Goal: Complete application form

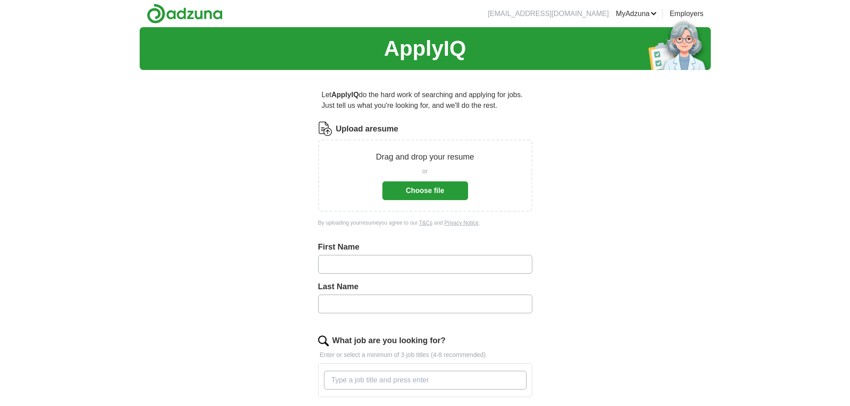
click at [428, 191] on button "Choose file" at bounding box center [425, 191] width 86 height 19
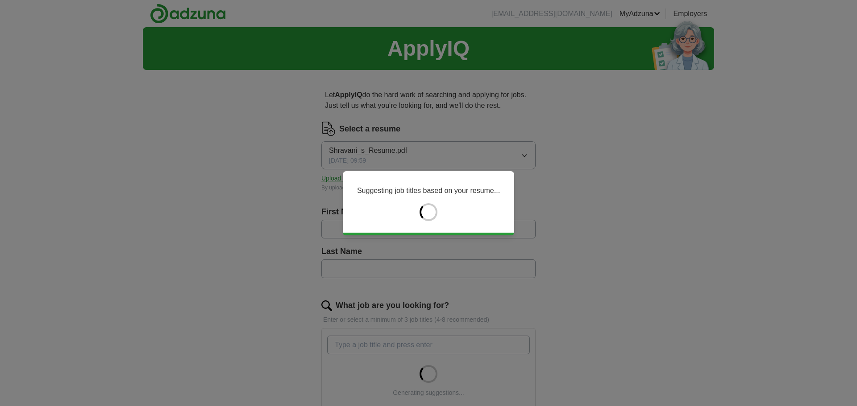
type input "********"
type input "*********"
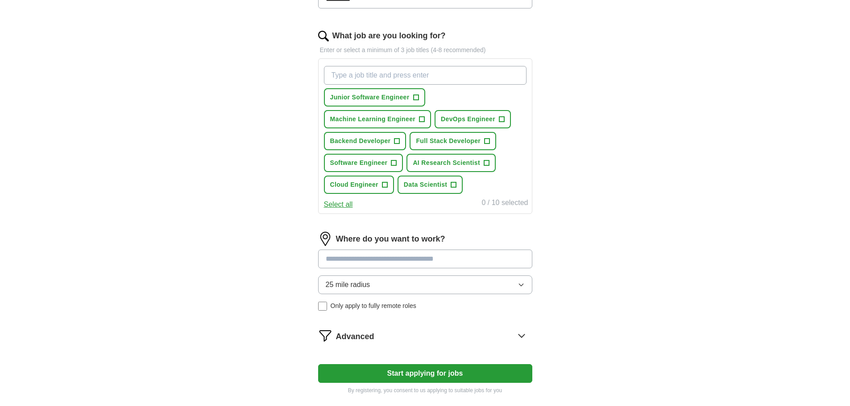
scroll to position [357, 0]
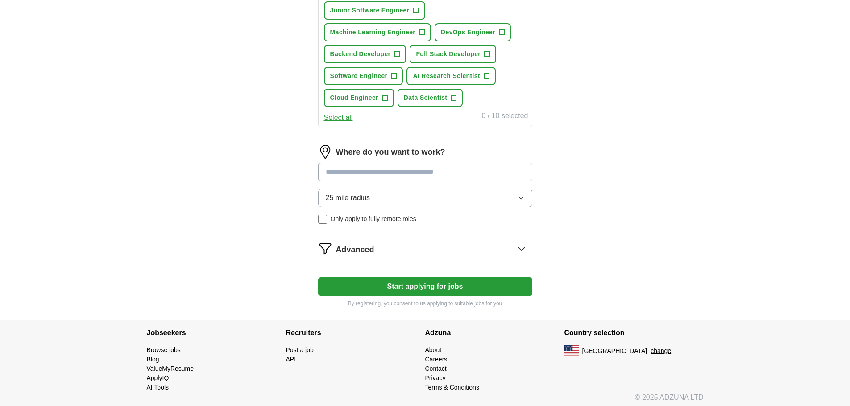
click at [460, 175] on input at bounding box center [425, 172] width 214 height 19
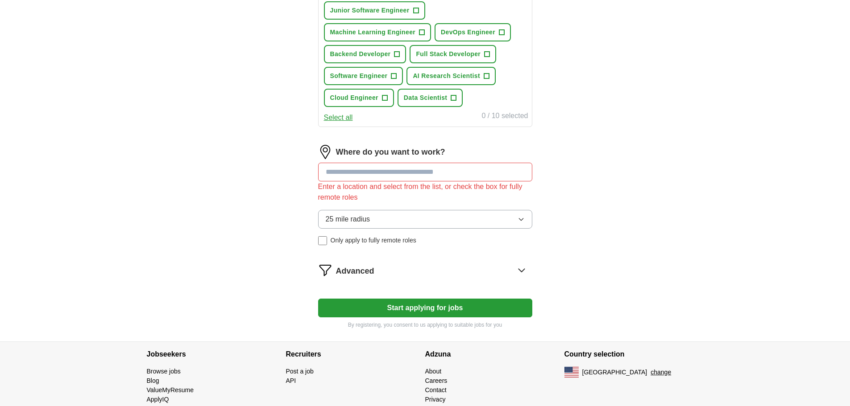
click at [443, 211] on button "25 mile radius" at bounding box center [425, 219] width 214 height 19
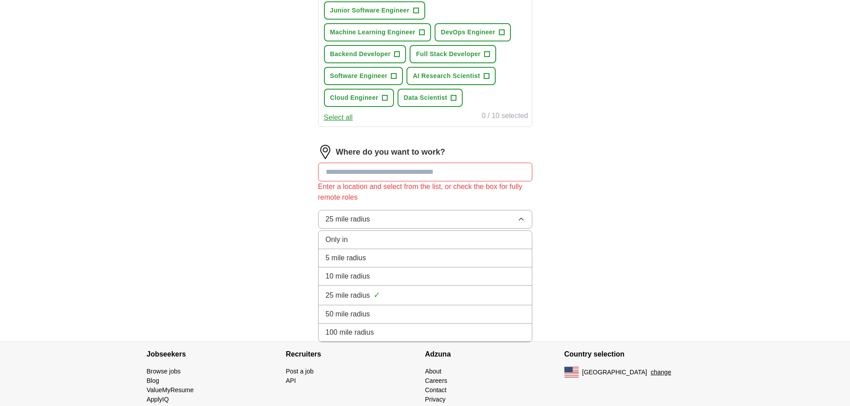
scroll to position [382, 0]
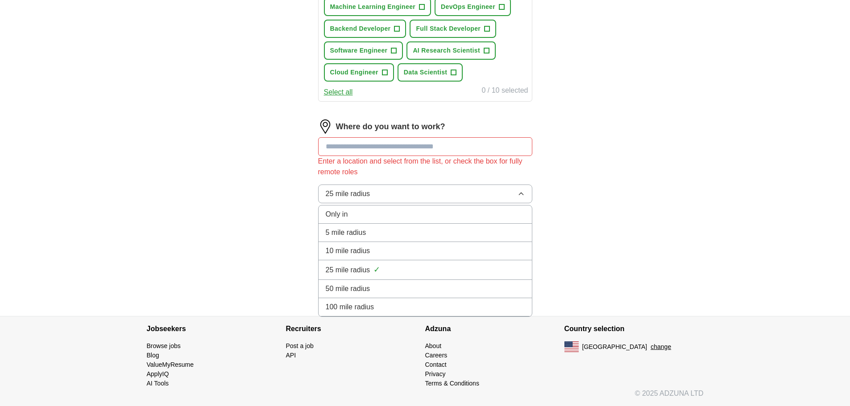
click at [412, 305] on div "100 mile radius" at bounding box center [425, 307] width 199 height 11
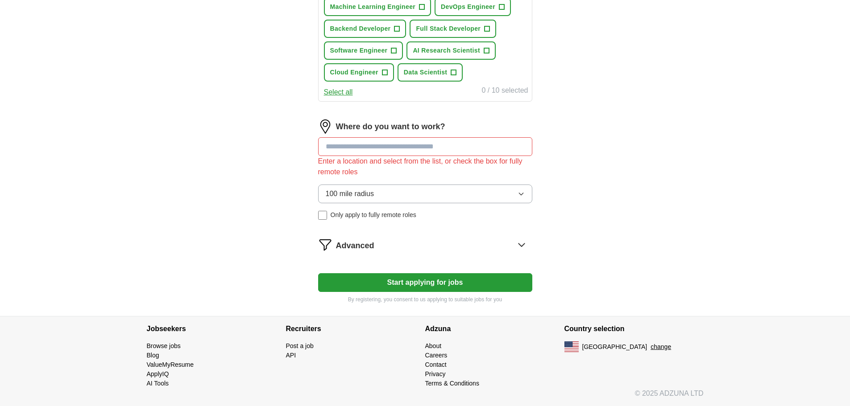
click at [411, 151] on input at bounding box center [425, 146] width 214 height 19
type input "*******"
click at [463, 286] on button "Start applying for jobs" at bounding box center [425, 282] width 214 height 19
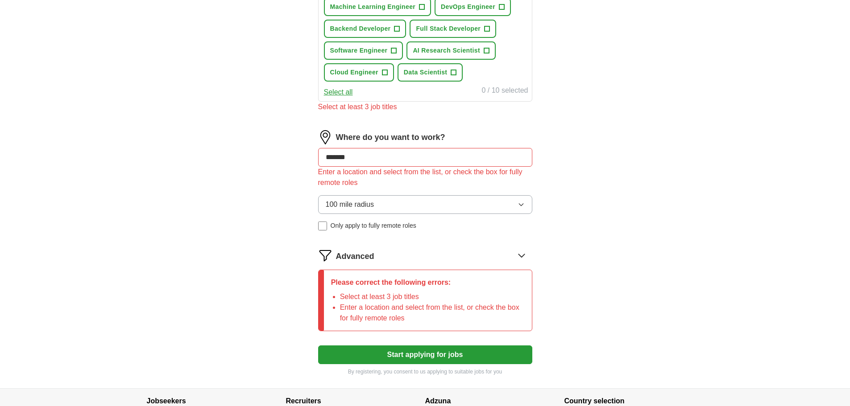
click at [374, 164] on input "*******" at bounding box center [425, 157] width 214 height 19
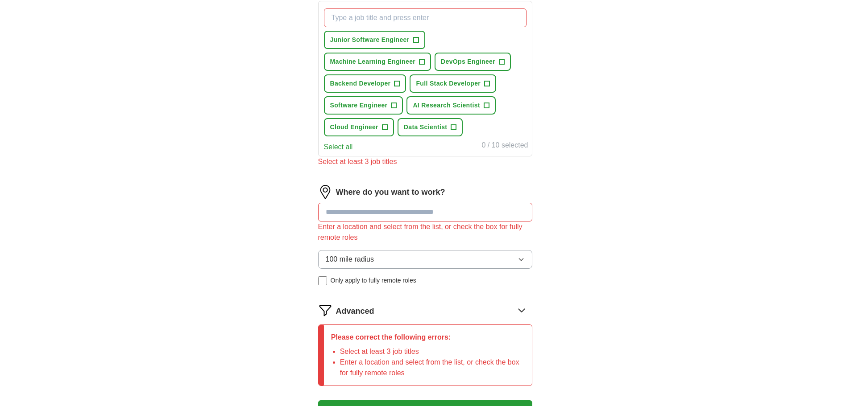
scroll to position [204, 0]
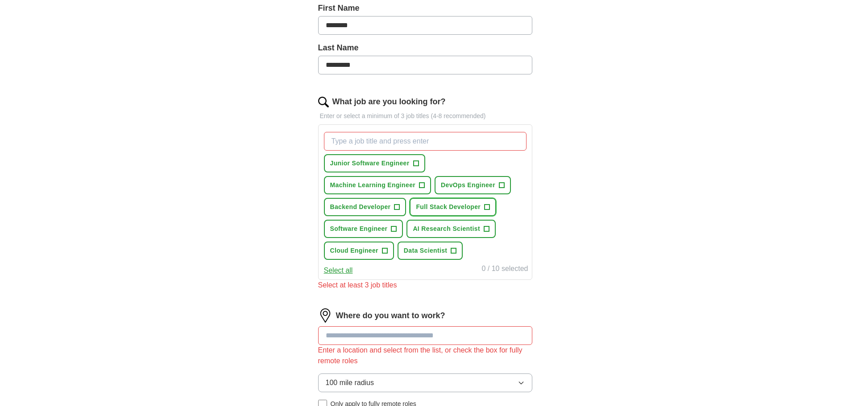
click at [451, 208] on span "Full Stack Developer" at bounding box center [448, 207] width 65 height 9
click at [370, 200] on button "Backend Developer +" at bounding box center [365, 207] width 83 height 18
click at [366, 226] on span "Software Engineer" at bounding box center [359, 228] width 58 height 9
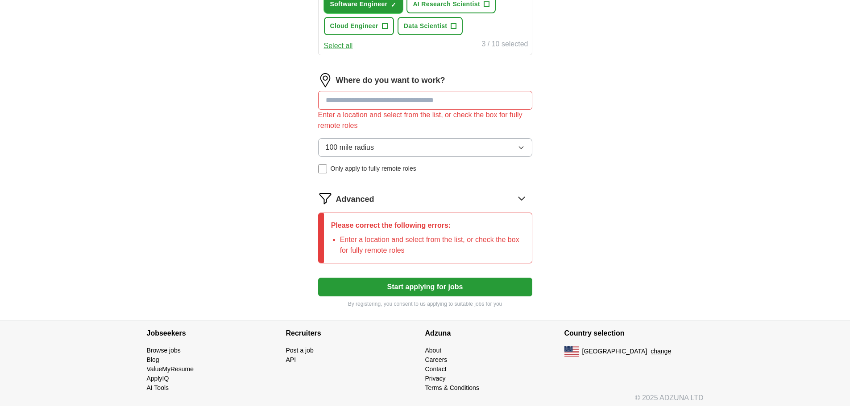
scroll to position [433, 0]
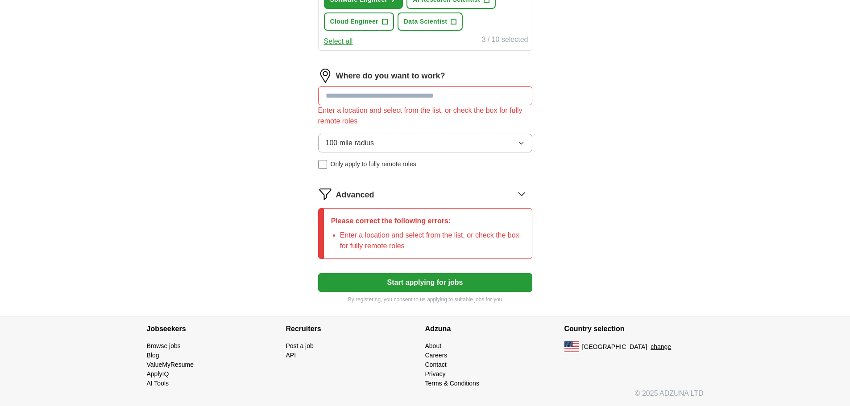
click at [466, 285] on button "Start applying for jobs" at bounding box center [425, 282] width 214 height 19
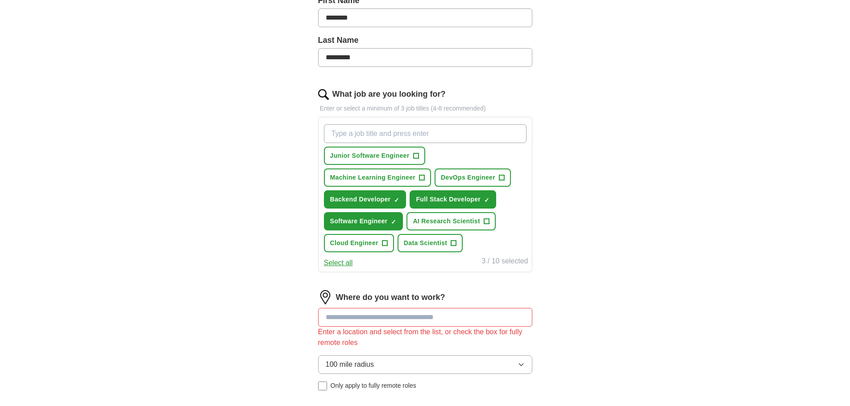
scroll to position [255, 0]
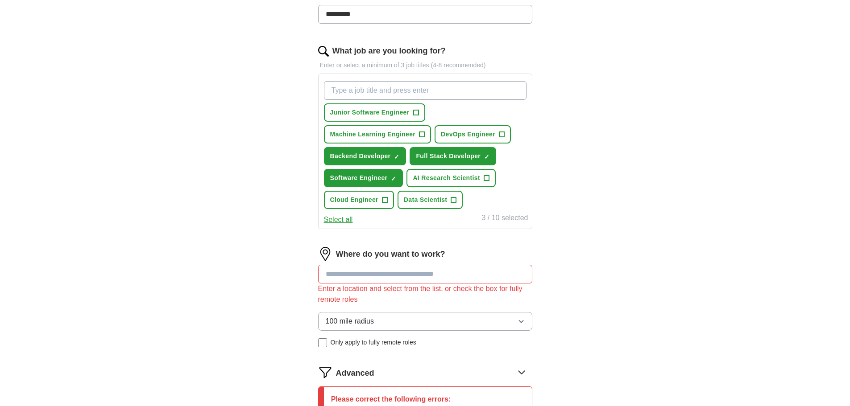
click at [404, 276] on input at bounding box center [425, 274] width 214 height 19
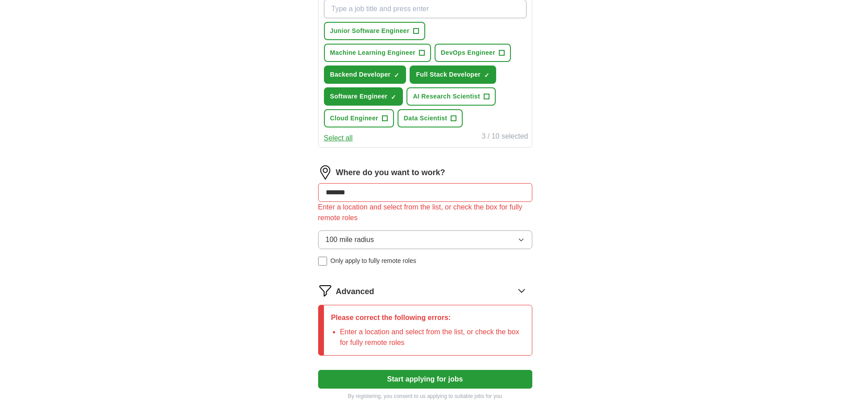
scroll to position [433, 0]
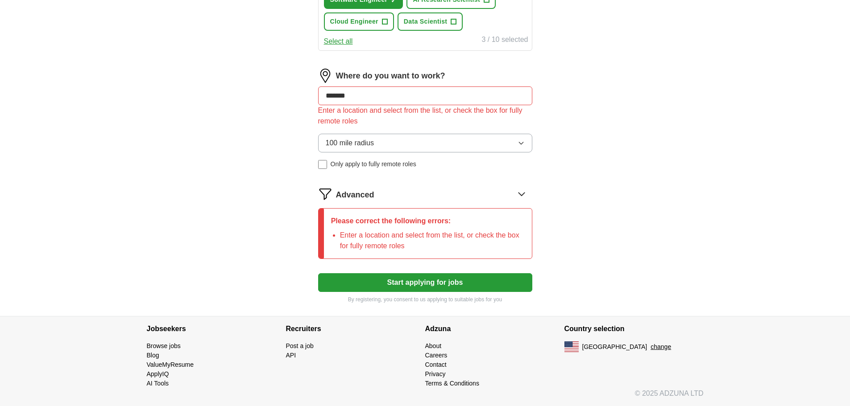
type input "*******"
click at [418, 286] on button "Start applying for jobs" at bounding box center [425, 282] width 214 height 19
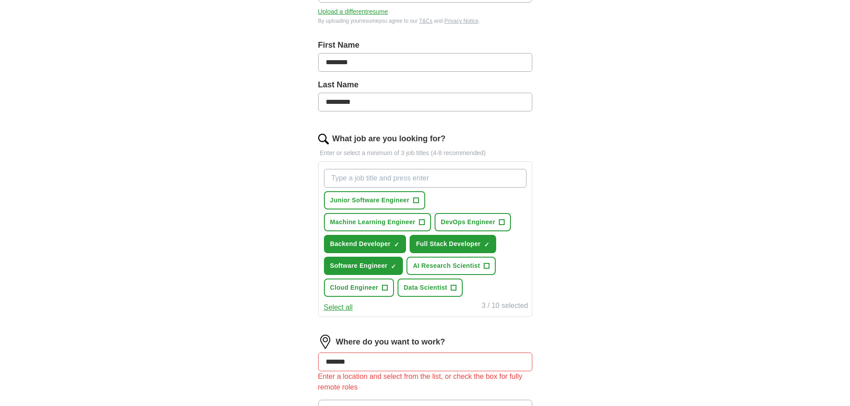
scroll to position [166, 0]
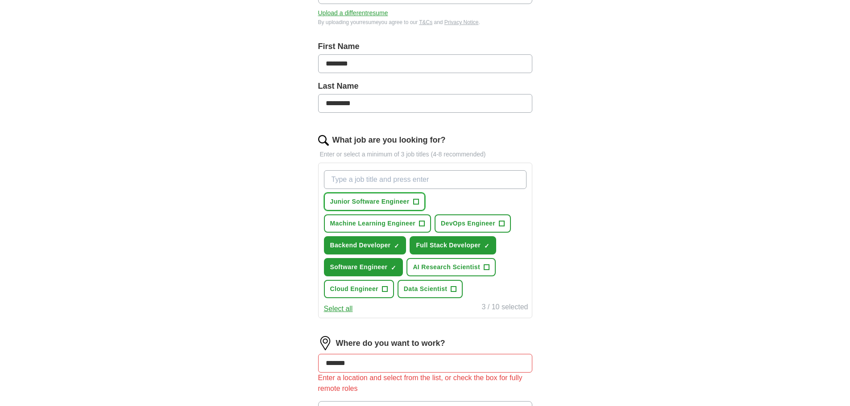
click at [384, 203] on span "Junior Software Engineer" at bounding box center [369, 201] width 79 height 9
click at [405, 222] on span "Machine Learning Engineer" at bounding box center [373, 223] width 86 height 9
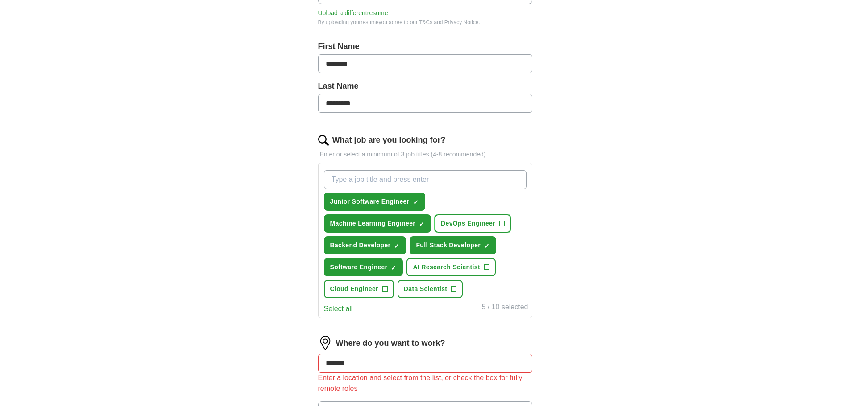
click at [454, 227] on span "DevOps Engineer" at bounding box center [468, 223] width 54 height 9
click at [459, 264] on span "AI Research Scientist" at bounding box center [446, 267] width 67 height 9
click at [435, 286] on span "Data Scientist" at bounding box center [426, 289] width 44 height 9
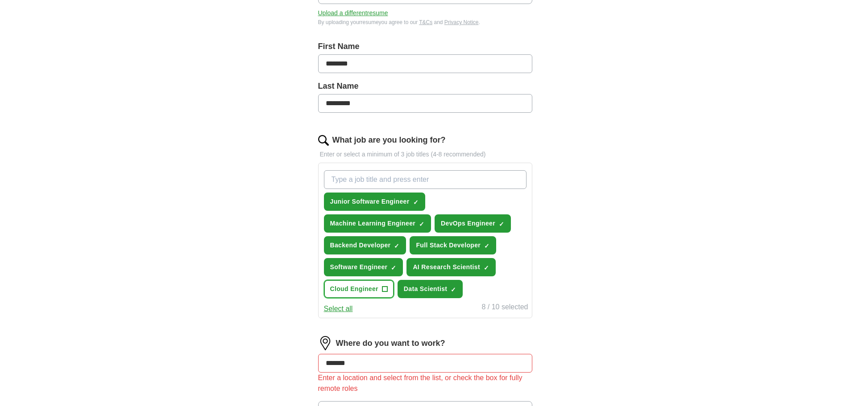
click at [370, 291] on span "Cloud Engineer" at bounding box center [354, 289] width 48 height 9
click at [336, 309] on button "Deselect all" at bounding box center [342, 309] width 37 height 11
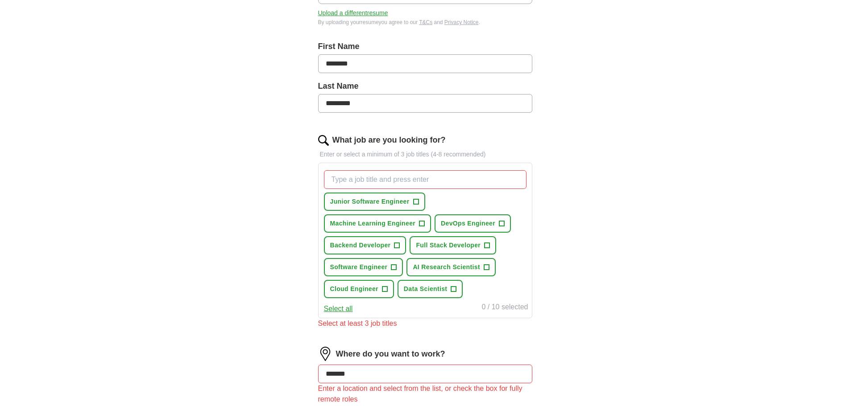
click at [338, 308] on button "Select all" at bounding box center [338, 309] width 29 height 11
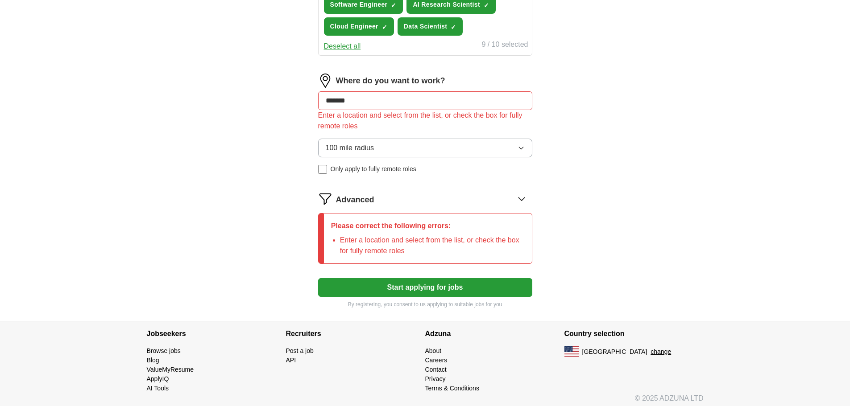
scroll to position [433, 0]
